Goal: Information Seeking & Learning: Learn about a topic

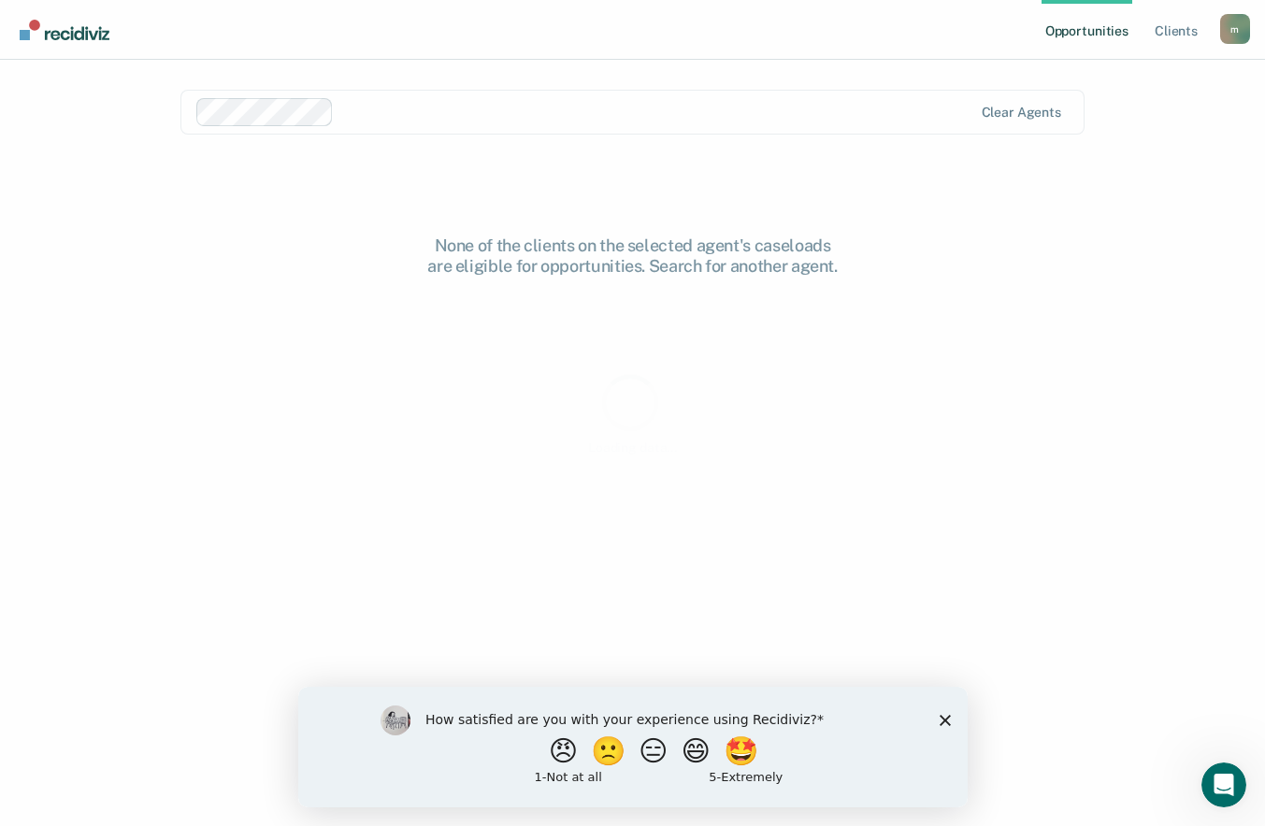
click at [965, 718] on div "How satisfied are you with your experience using Recidiviz? 😠 🙁 😑 😄 🤩 1 - Not a…" at bounding box center [631, 746] width 669 height 121
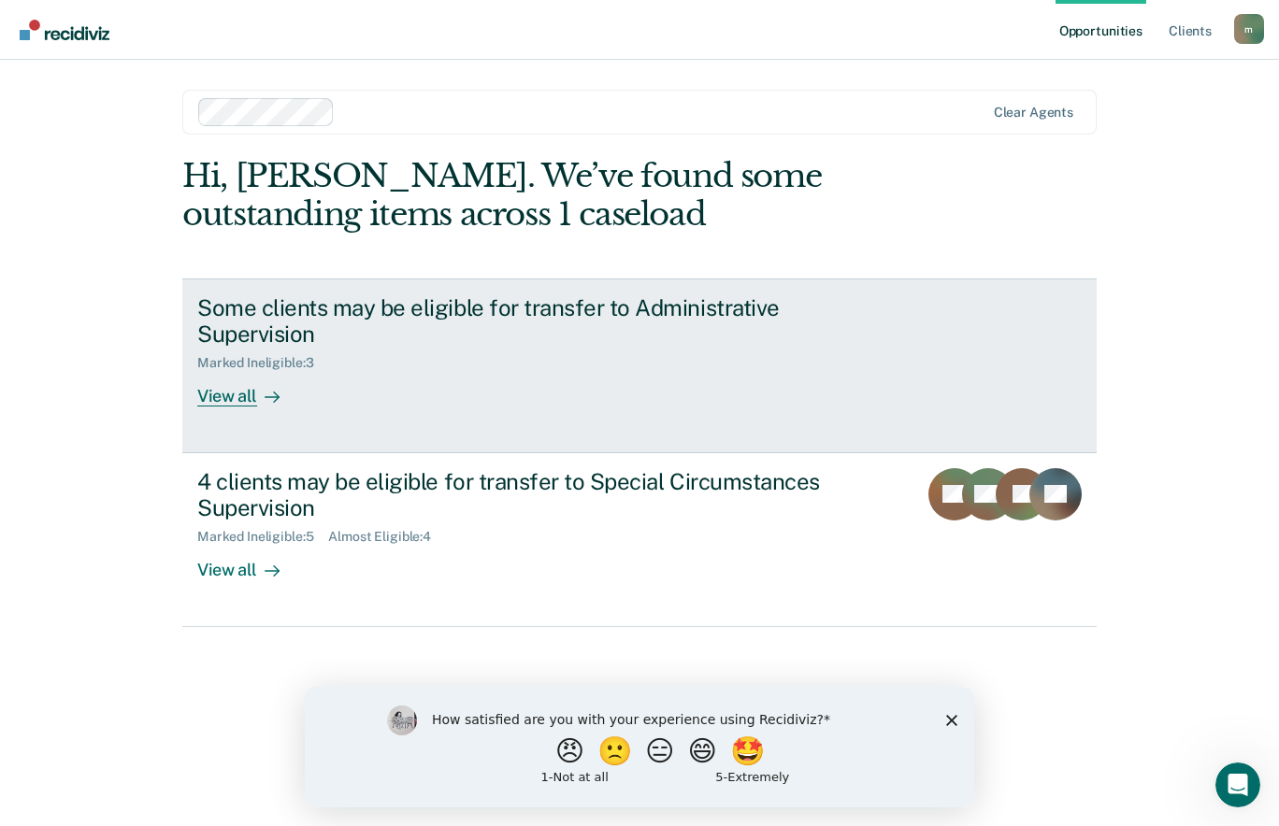
click at [674, 310] on div "Some clients may be eligible for transfer to Administrative Supervision" at bounding box center [525, 321] width 656 height 54
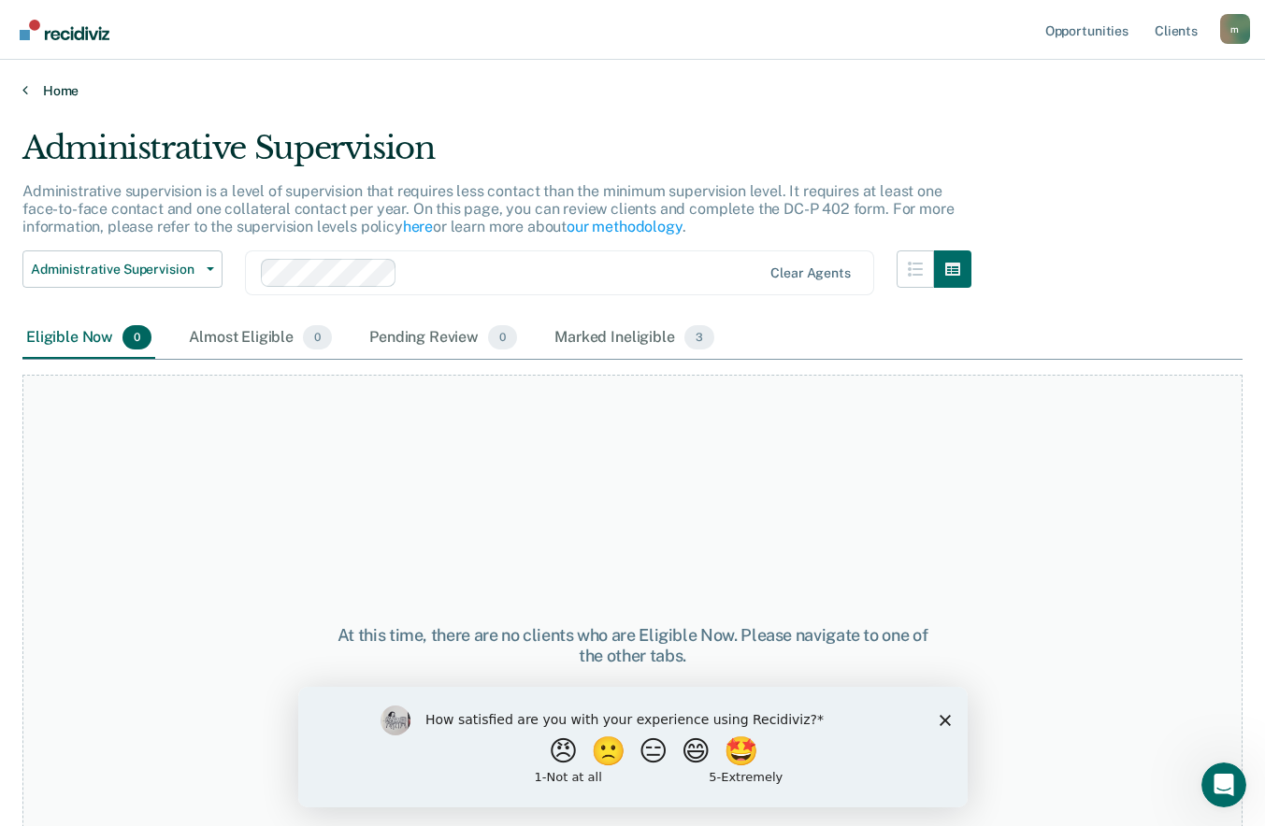
click at [25, 90] on icon at bounding box center [25, 89] width 6 height 15
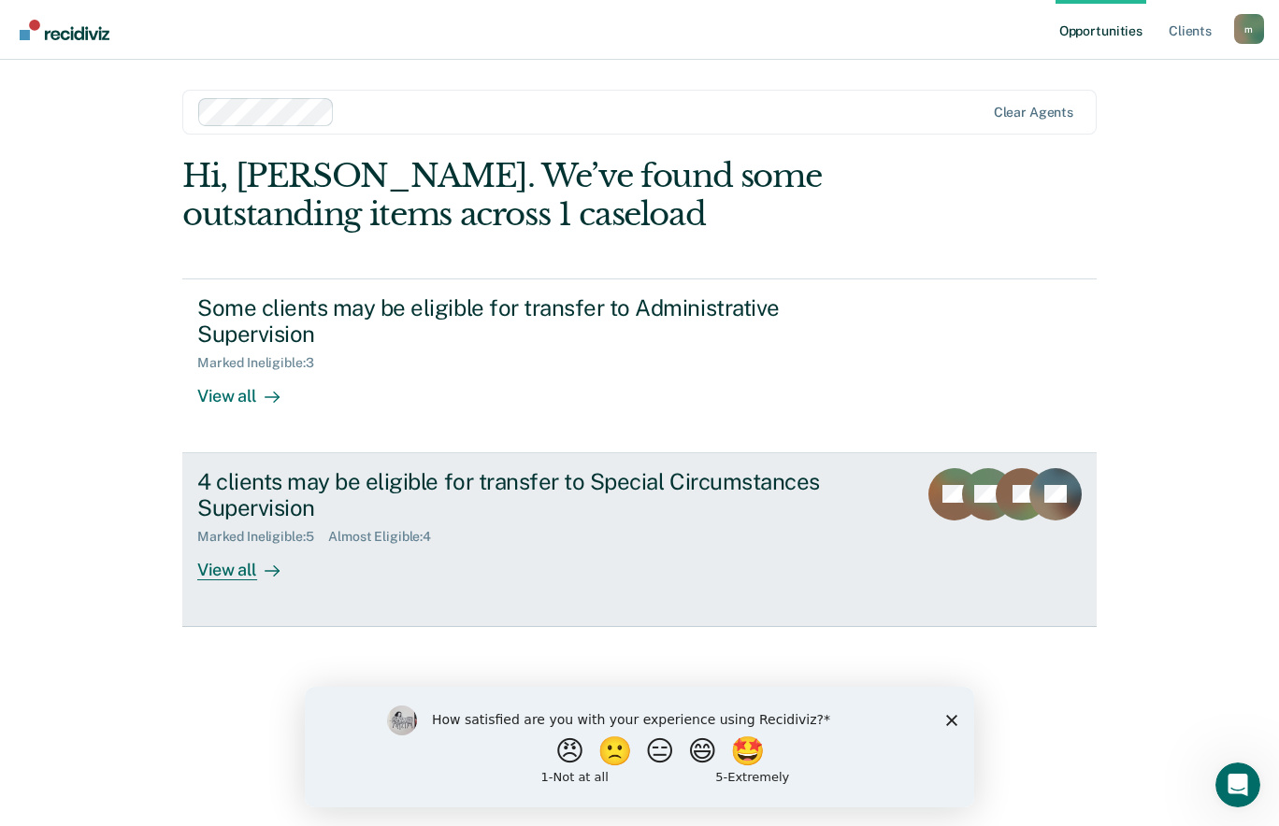
click at [261, 525] on div "Marked Ineligible : 5 Almost Eligible : 4" at bounding box center [525, 533] width 656 height 23
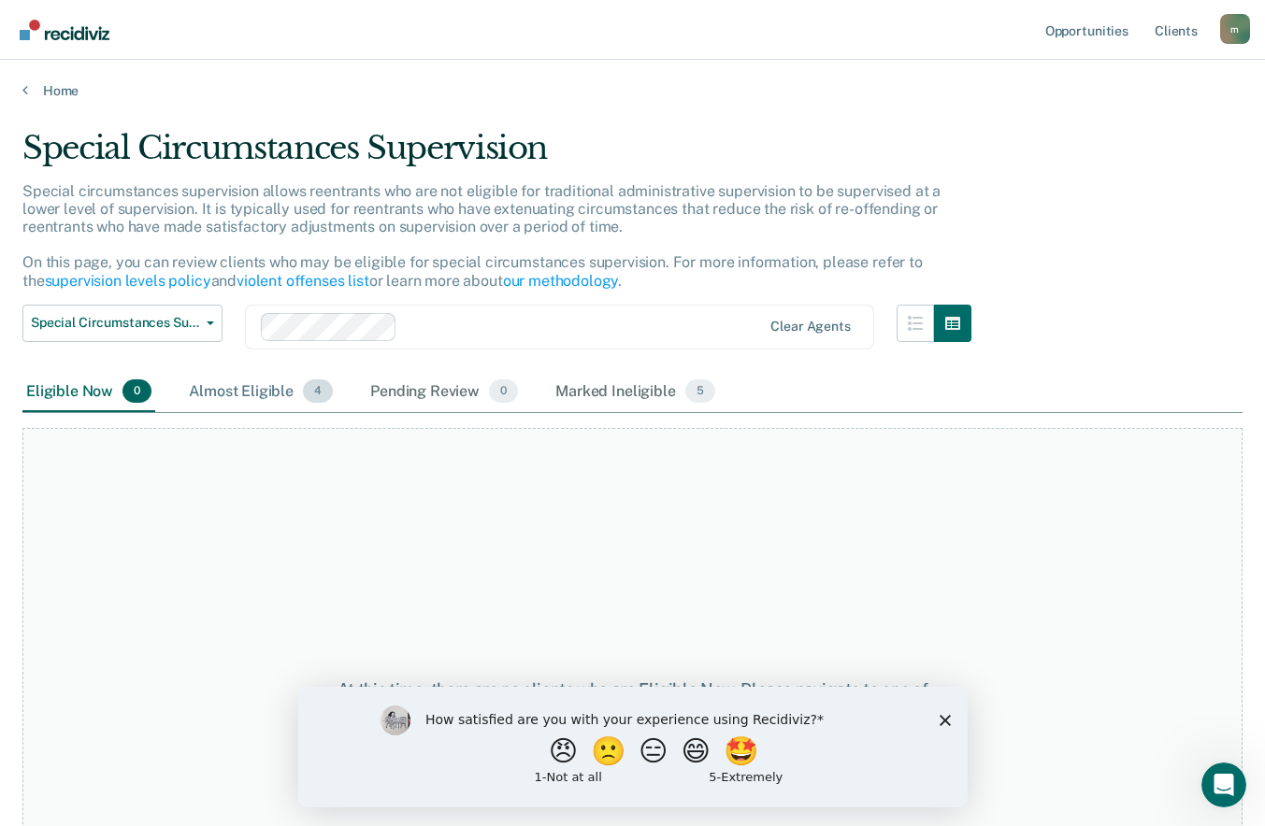
click at [241, 394] on div "Almost Eligible 4" at bounding box center [260, 392] width 151 height 41
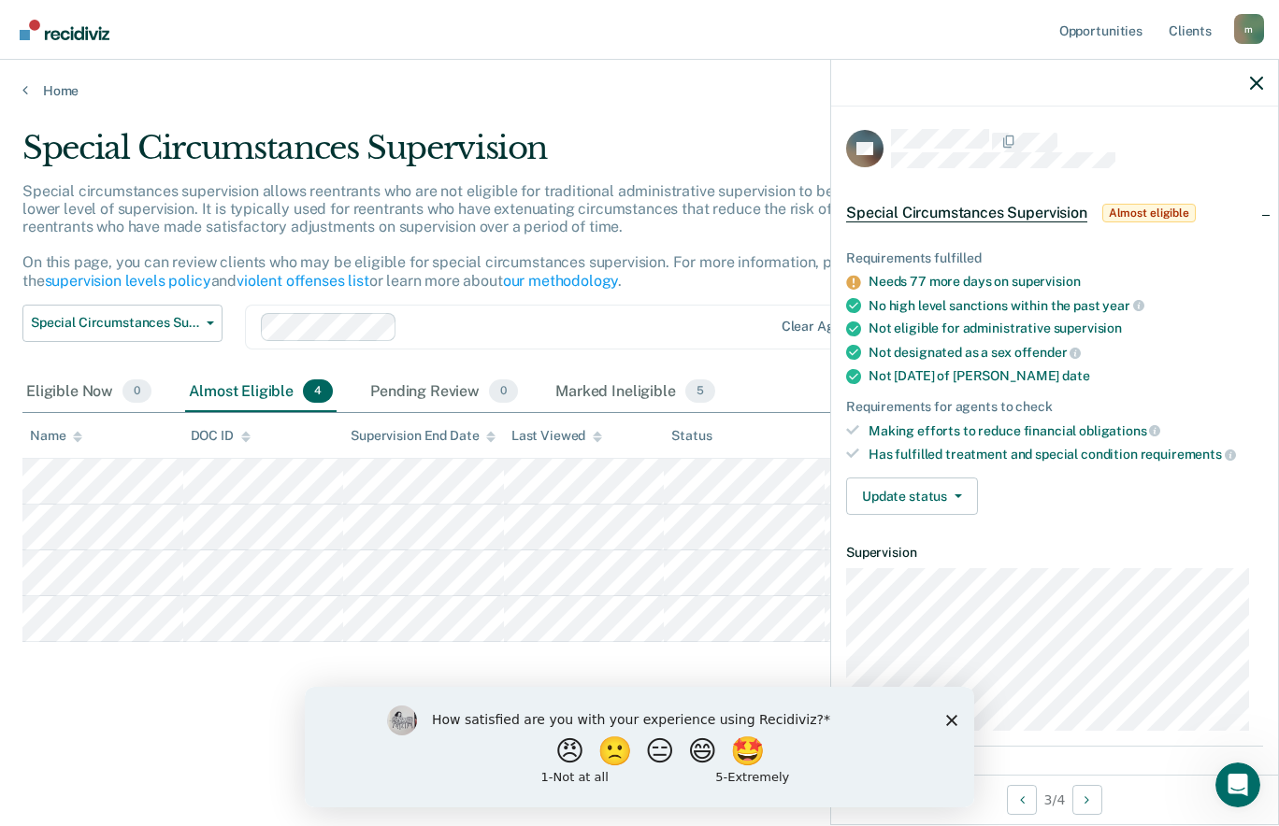
click at [49, 714] on div "Special Circumstances Supervision Special circumstances supervision allows reen…" at bounding box center [639, 437] width 1234 height 617
